Goal: Task Accomplishment & Management: Manage account settings

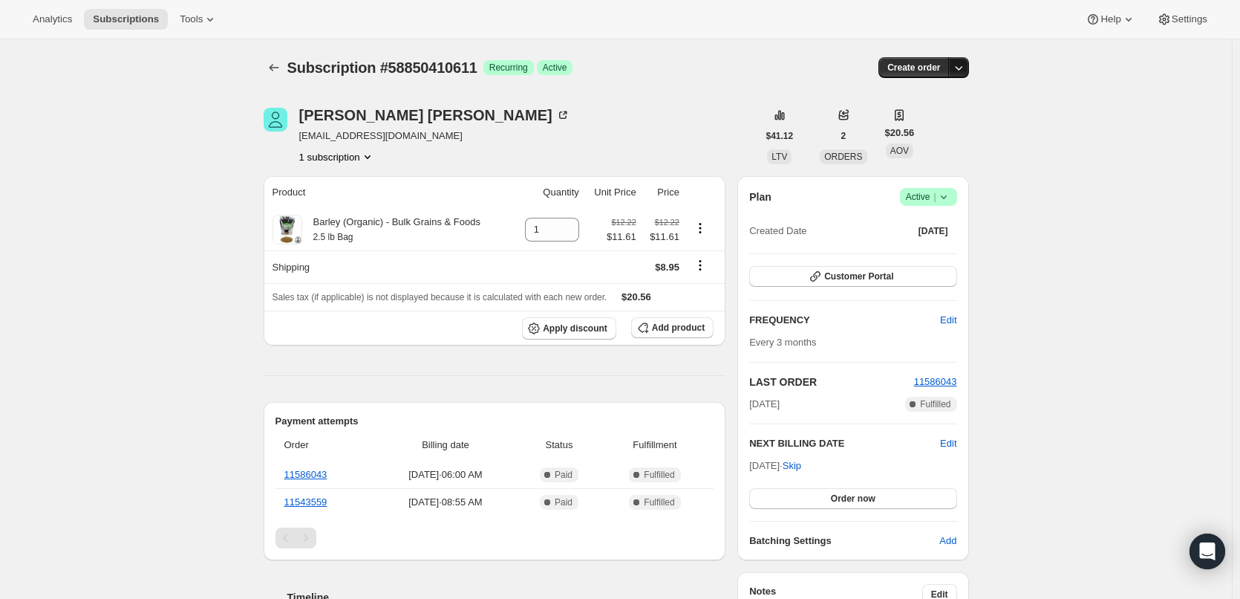
click at [963, 67] on icon "button" at bounding box center [958, 67] width 15 height 15
click at [1052, 100] on div "Subscription #58850410611. This page is ready Subscription #58850410611 Success…" at bounding box center [616, 542] width 1232 height 1006
click at [1179, 17] on span "Settings" at bounding box center [1190, 19] width 36 height 12
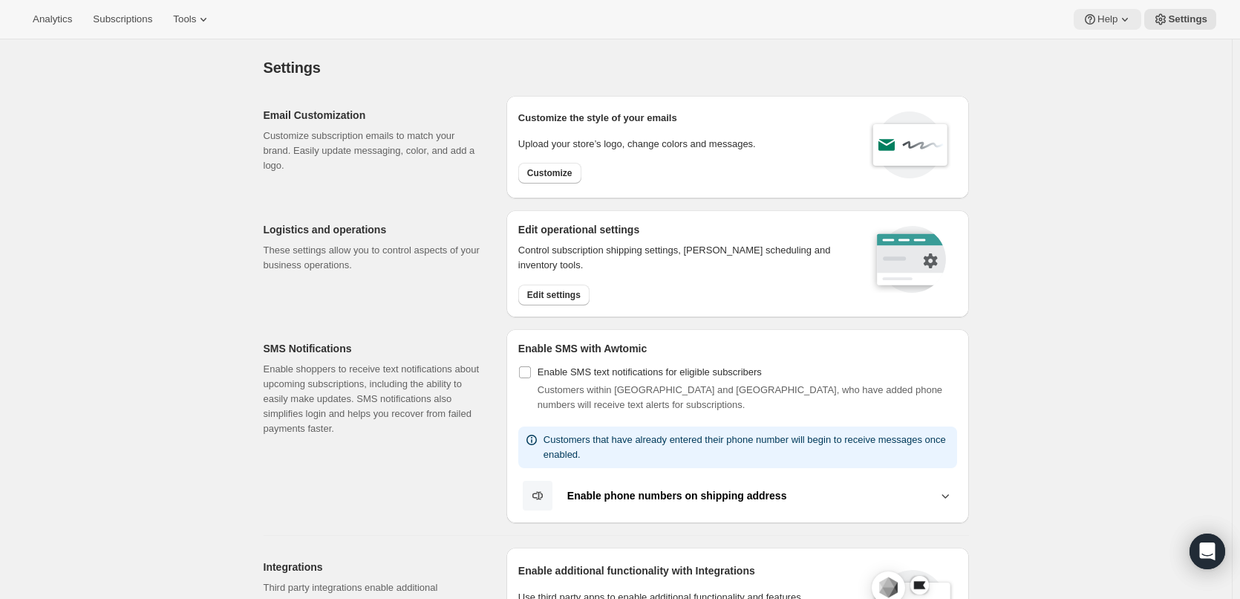
click at [1127, 17] on icon at bounding box center [1125, 19] width 15 height 15
click at [507, 29] on div "Analytics Subscriptions Tools Help Settings" at bounding box center [620, 19] width 1240 height 39
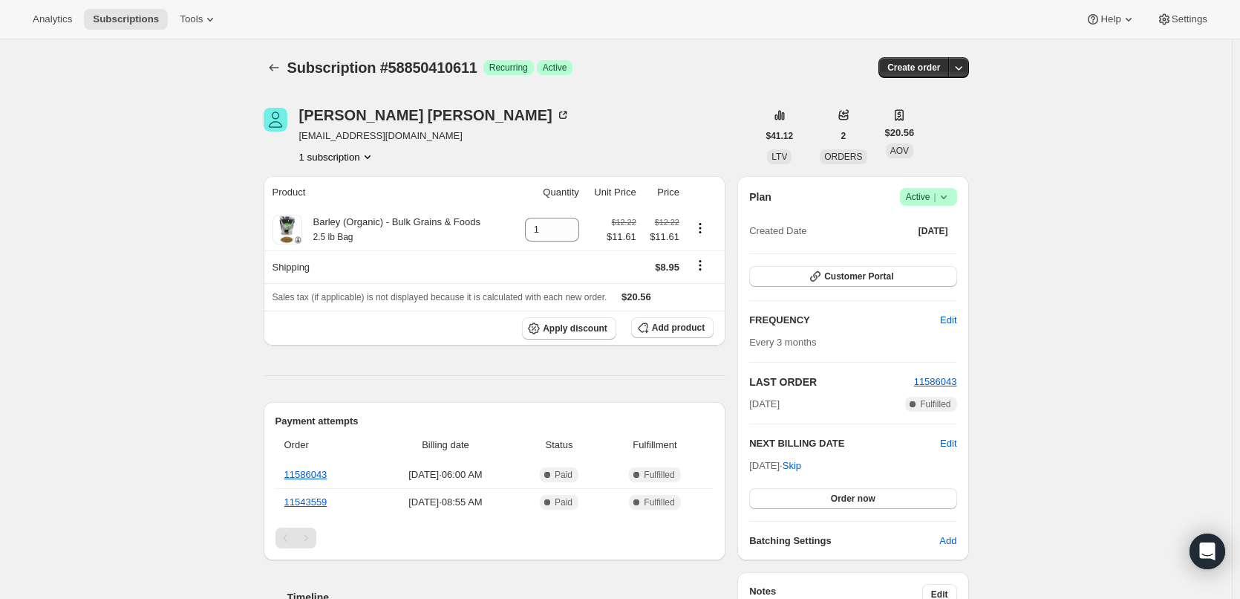
click at [369, 152] on icon "Product actions" at bounding box center [367, 156] width 15 height 15
click at [372, 185] on span "Current" at bounding box center [373, 185] width 30 height 12
click at [559, 114] on div "[PERSON_NAME] [EMAIL_ADDRESS][DOMAIN_NAME] 1 subscription" at bounding box center [511, 136] width 494 height 56
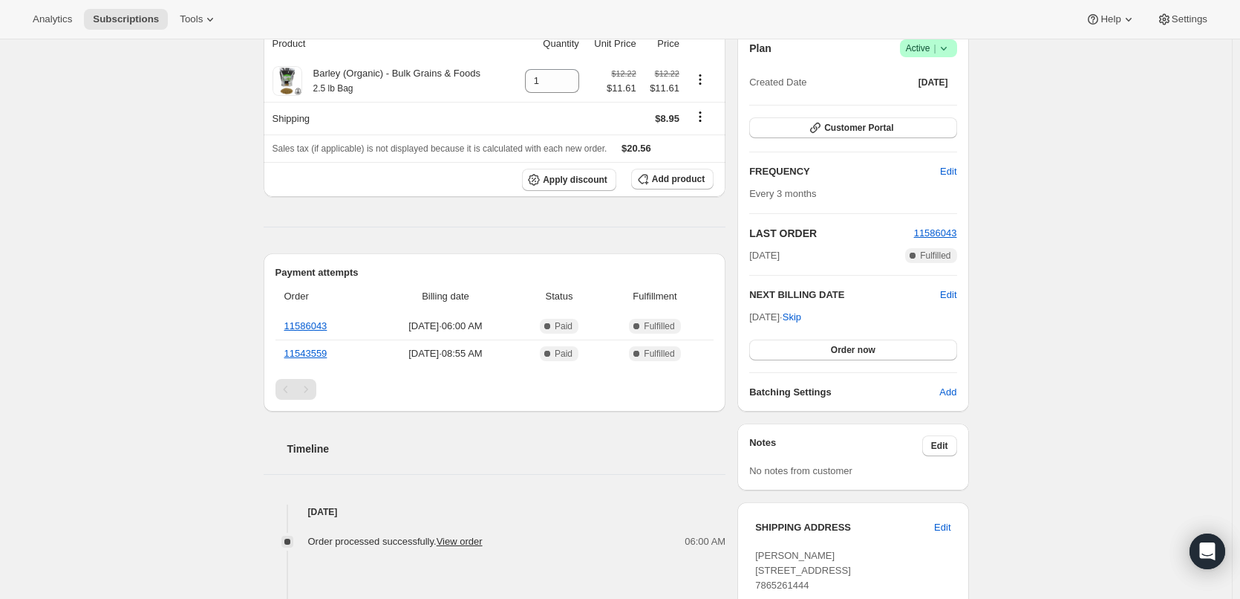
drag, startPoint x: 949, startPoint y: 45, endPoint x: 1008, endPoint y: 101, distance: 80.9
click at [949, 46] on icon at bounding box center [944, 48] width 15 height 15
click at [948, 101] on span "Cancel subscription" at bounding box center [933, 102] width 84 height 11
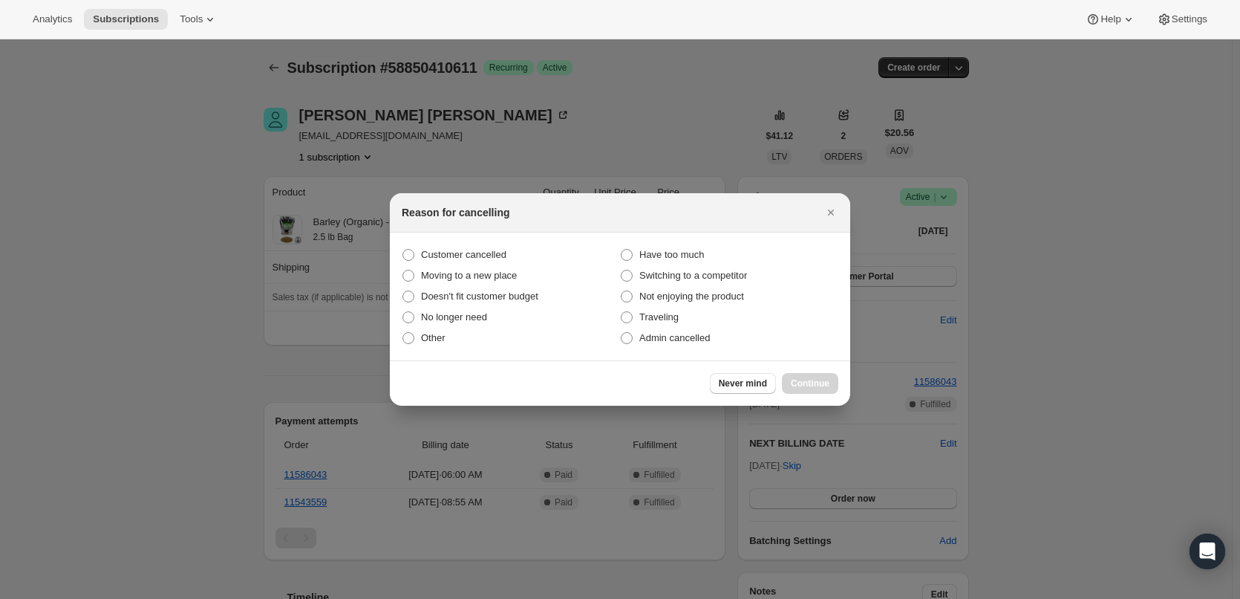
scroll to position [0, 0]
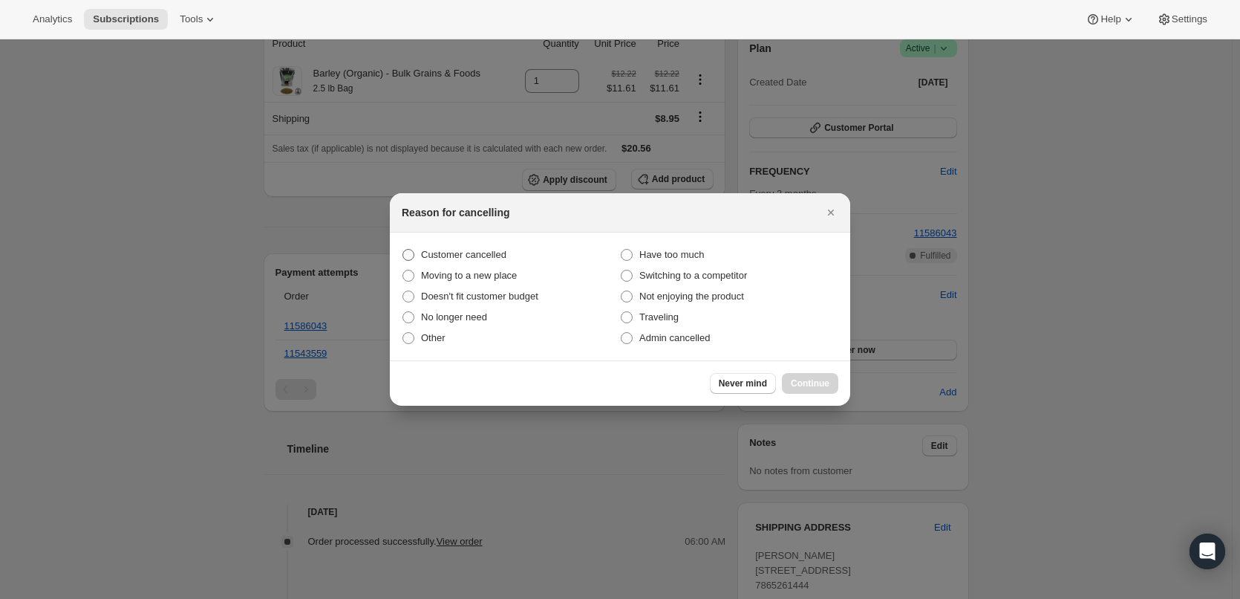
click at [408, 253] on span ":re5:" at bounding box center [409, 255] width 12 height 12
click at [403, 250] on input "Customer cancelled" at bounding box center [403, 249] width 1 height 1
radio input "true"
click at [817, 382] on span "Continue" at bounding box center [810, 383] width 39 height 12
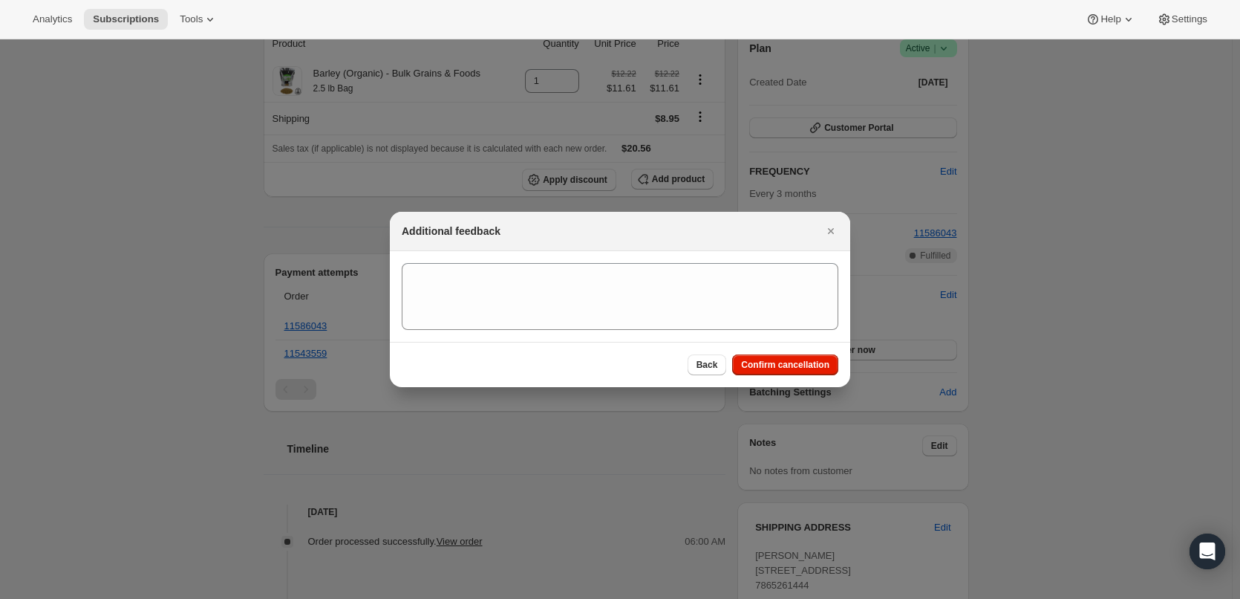
drag, startPoint x: 778, startPoint y: 360, endPoint x: 957, endPoint y: 328, distance: 181.8
click at [794, 352] on div "Back Confirm cancellation" at bounding box center [620, 364] width 460 height 45
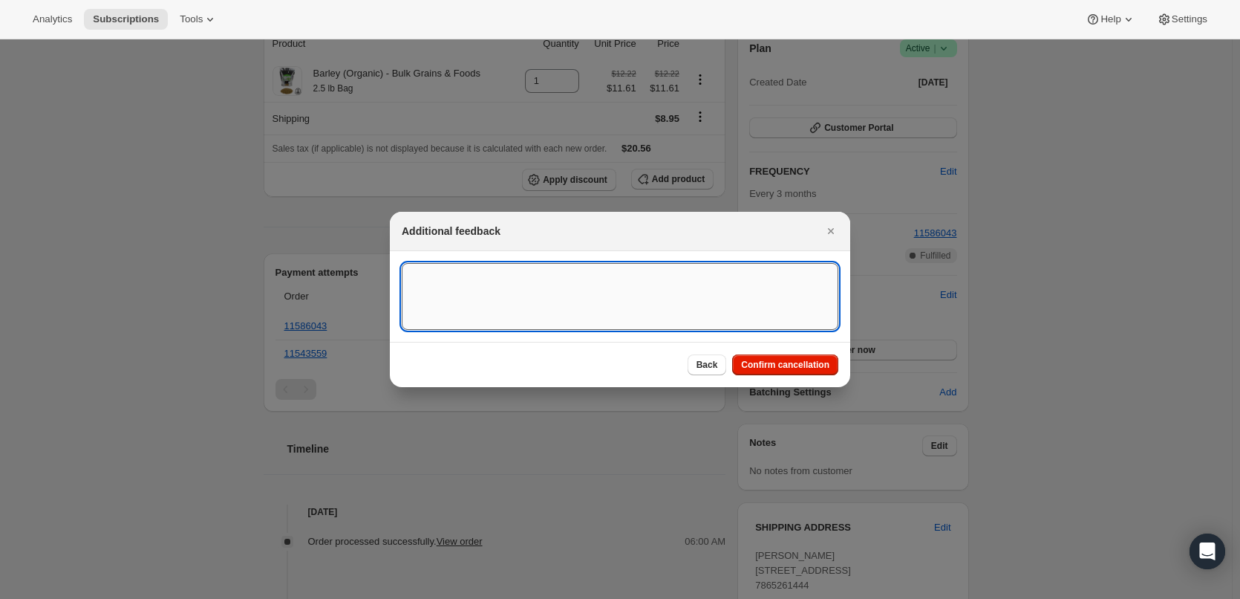
click at [453, 281] on textarea ":re5:" at bounding box center [620, 296] width 437 height 67
type textarea "Customer canceled"
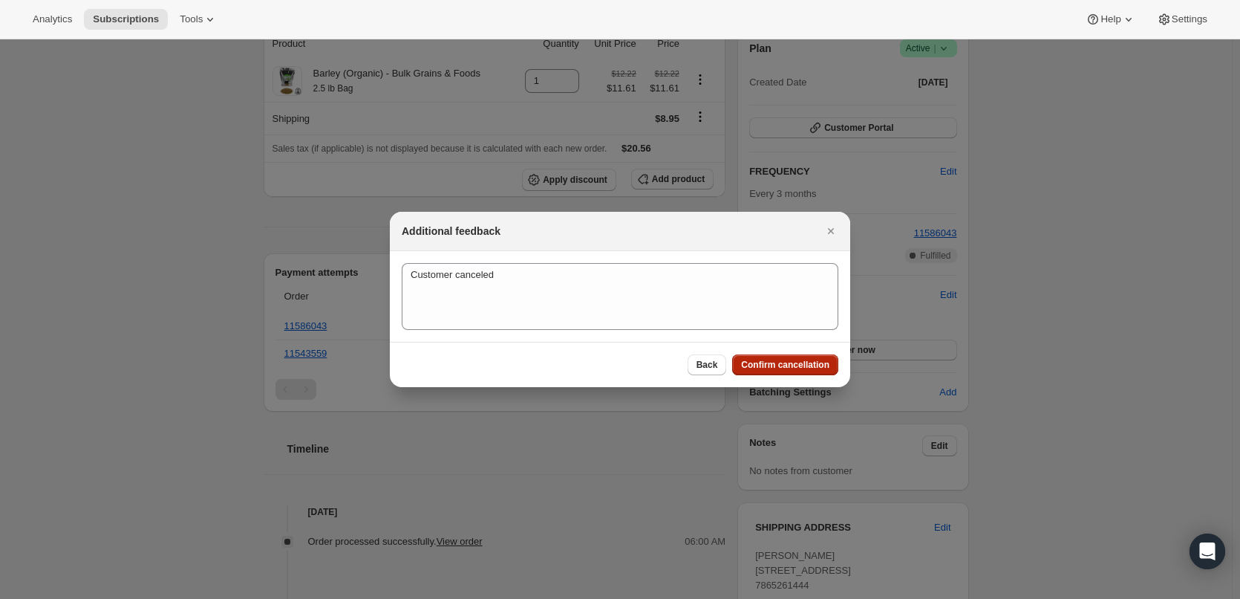
click at [818, 362] on span "Confirm cancellation" at bounding box center [785, 365] width 88 height 12
